Goal: Information Seeking & Learning: Learn about a topic

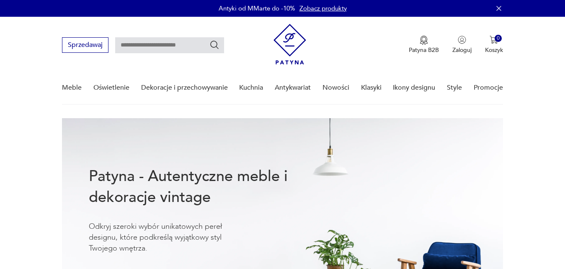
click at [343, 87] on link "Nowości" at bounding box center [336, 88] width 27 height 32
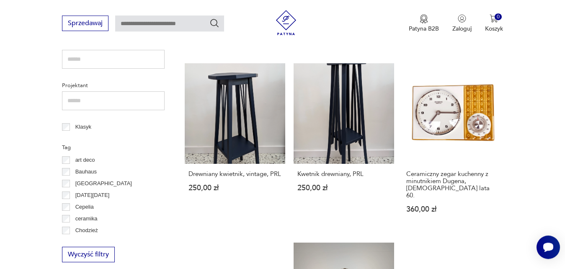
scroll to position [380, 0]
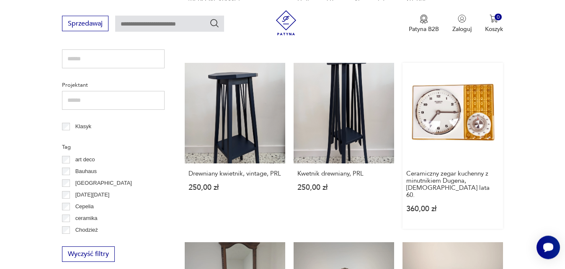
click at [452, 109] on link "Ceramiczny zegar kuchenny z minutnikiem Dugena, [DEMOGRAPHIC_DATA] lata 60. 360…" at bounding box center [453, 146] width 101 height 166
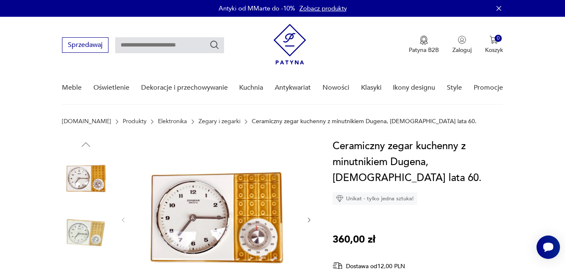
click at [310, 220] on icon "button" at bounding box center [309, 220] width 7 height 7
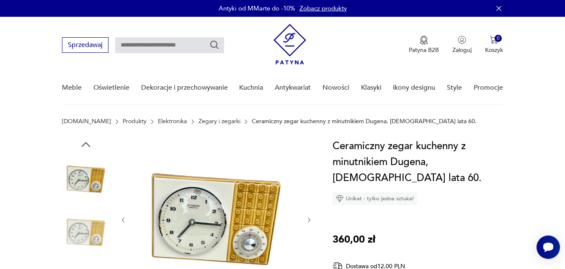
click at [310, 220] on icon "button" at bounding box center [309, 220] width 7 height 7
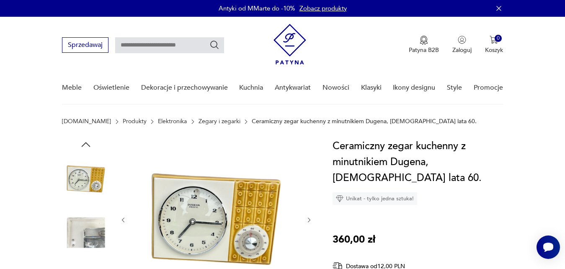
click at [310, 220] on icon "button" at bounding box center [309, 220] width 7 height 7
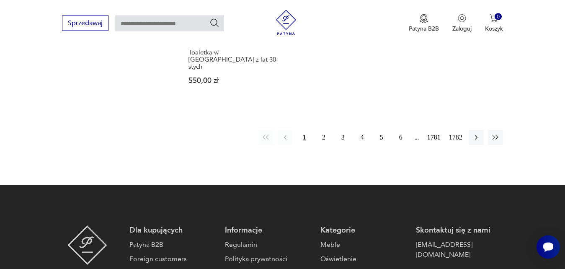
scroll to position [1176, 0]
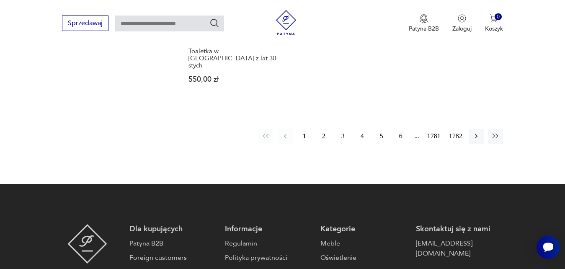
click at [325, 129] on button "2" at bounding box center [323, 136] width 15 height 15
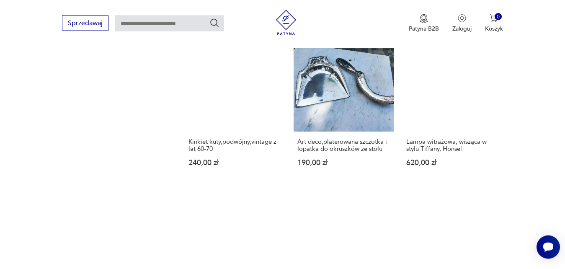
scroll to position [1141, 0]
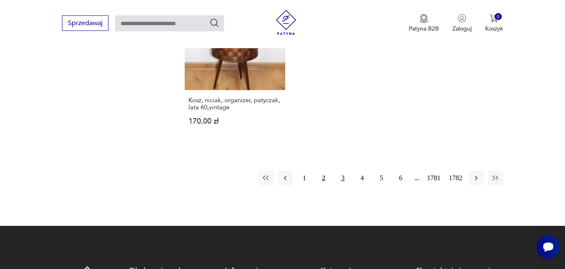
click at [344, 172] on button "3" at bounding box center [343, 177] width 15 height 15
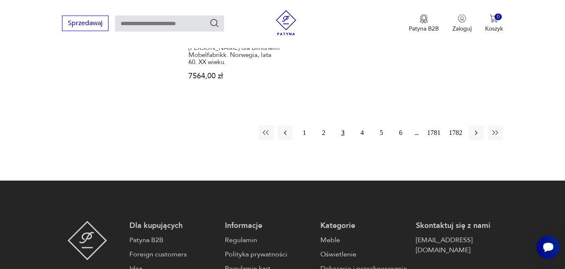
scroll to position [1269, 0]
